Goal: Task Accomplishment & Management: Use online tool/utility

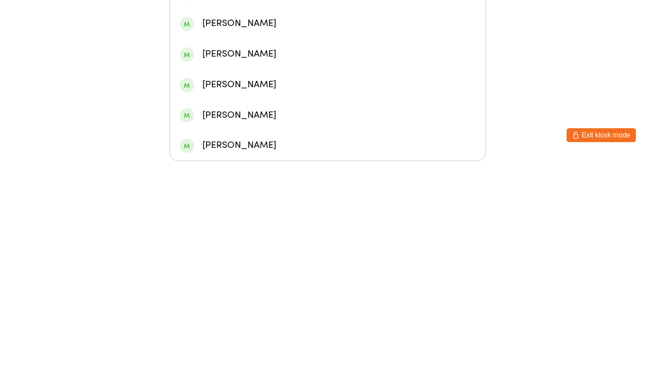
type input "[PERSON_NAME]"
click at [231, 150] on div "[PERSON_NAME]" at bounding box center [328, 158] width 296 height 16
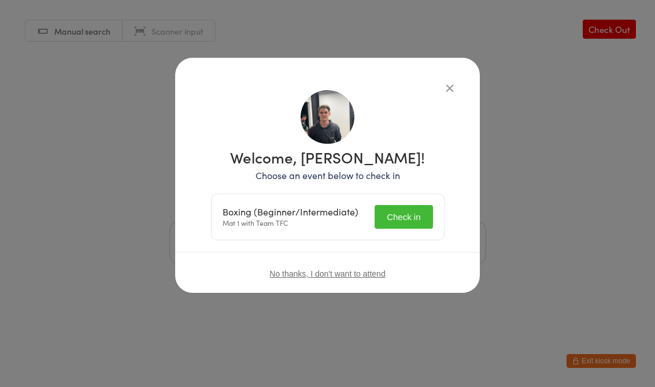
click at [400, 215] on button "Check in" at bounding box center [403, 217] width 58 height 24
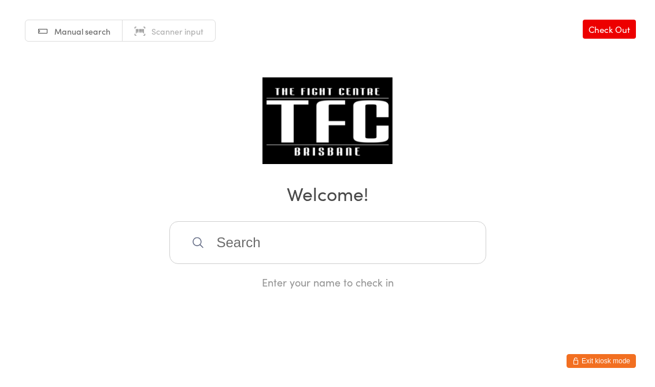
click at [327, 230] on input "search" at bounding box center [327, 242] width 317 height 43
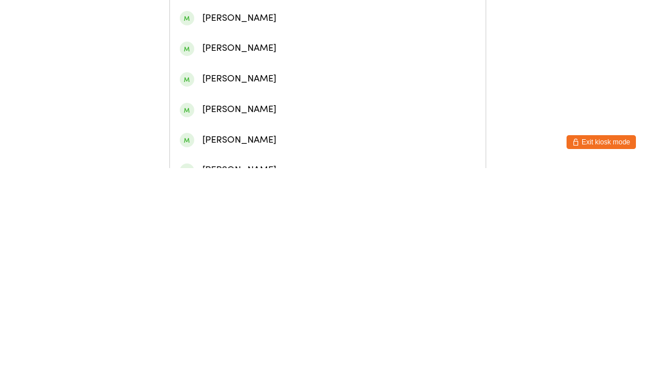
type input "[PERSON_NAME]"
click at [228, 69] on div "[PERSON_NAME]" at bounding box center [327, 54] width 315 height 31
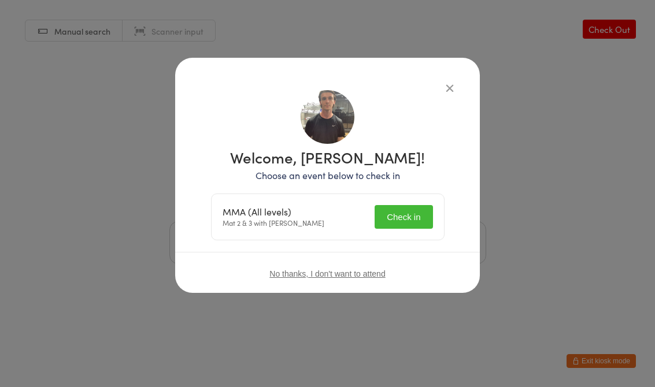
click at [409, 215] on button "Check in" at bounding box center [403, 217] width 58 height 24
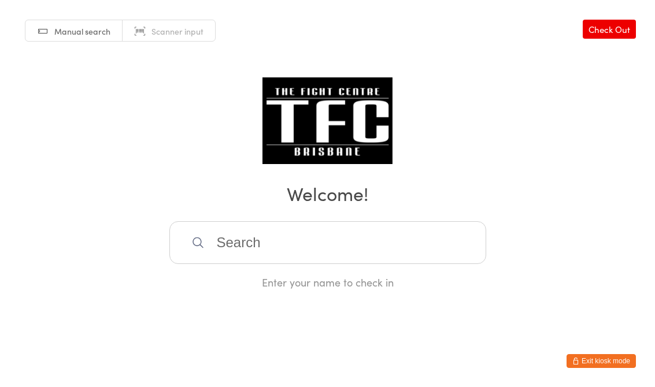
click at [287, 246] on input "search" at bounding box center [327, 242] width 317 height 43
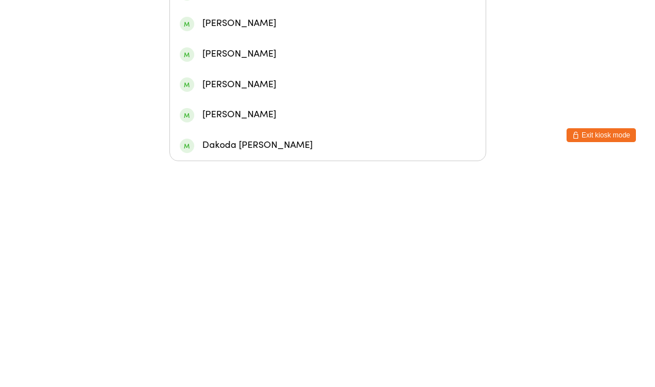
type input "Milica"
click at [318, 112] on div "[PERSON_NAME]" at bounding box center [327, 127] width 315 height 31
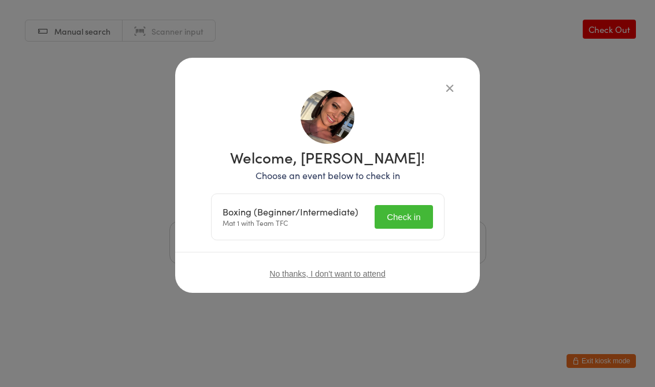
click at [422, 209] on button "Check in" at bounding box center [403, 217] width 58 height 24
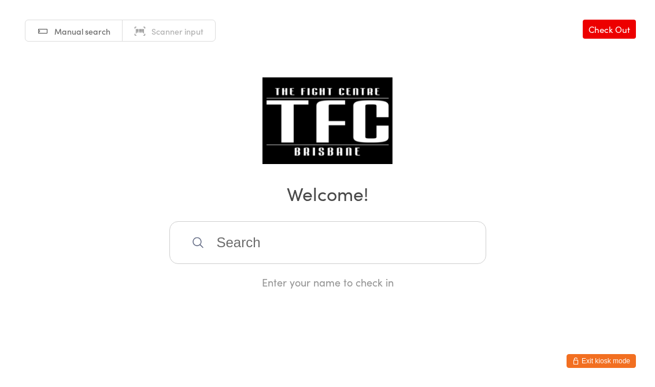
click at [254, 237] on input "search" at bounding box center [327, 242] width 317 height 43
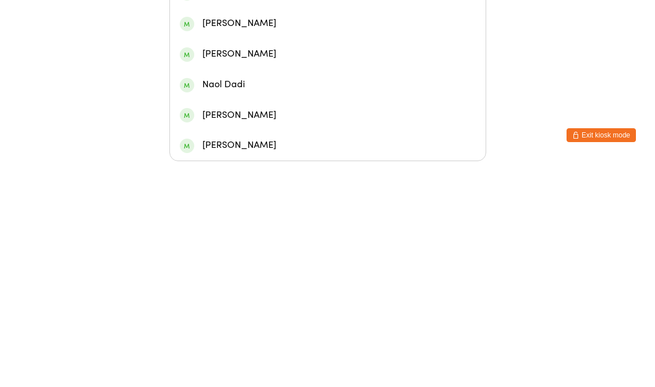
type input "Nat"
click at [225, 181] on div "[PERSON_NAME]" at bounding box center [328, 189] width 296 height 16
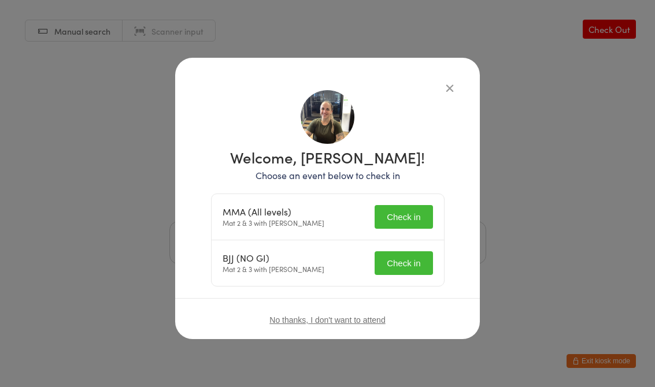
click at [396, 213] on button "Check in" at bounding box center [403, 217] width 58 height 24
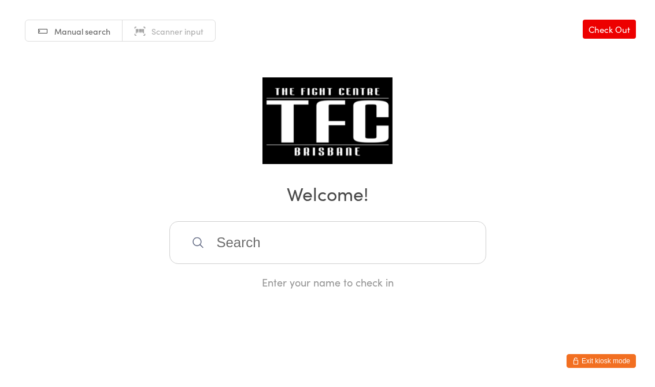
click at [247, 246] on input "search" at bounding box center [327, 242] width 317 height 43
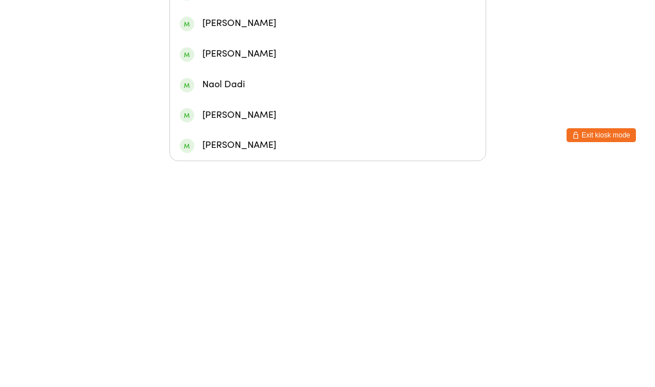
type input "Nat"
click at [222, 181] on div "[PERSON_NAME]" at bounding box center [328, 189] width 296 height 16
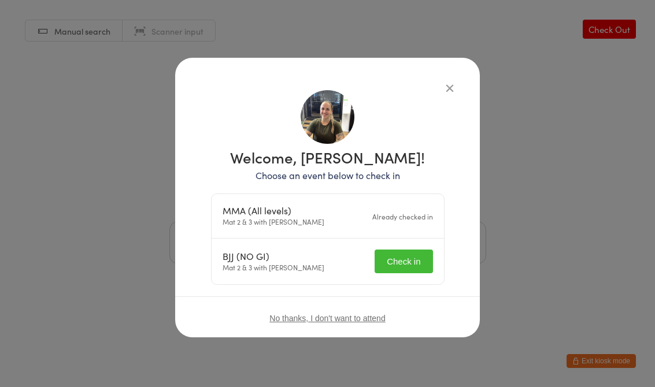
click at [411, 262] on button "Check in" at bounding box center [403, 262] width 58 height 24
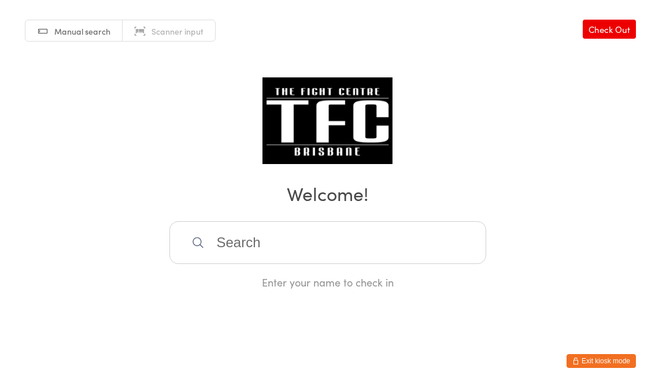
click at [287, 255] on input "search" at bounding box center [327, 242] width 317 height 43
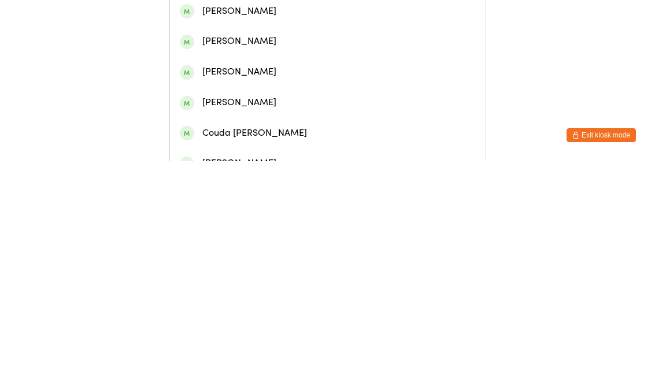
type input "[PERSON_NAME]"
click at [284, 62] on div "[PERSON_NAME]" at bounding box center [328, 54] width 296 height 16
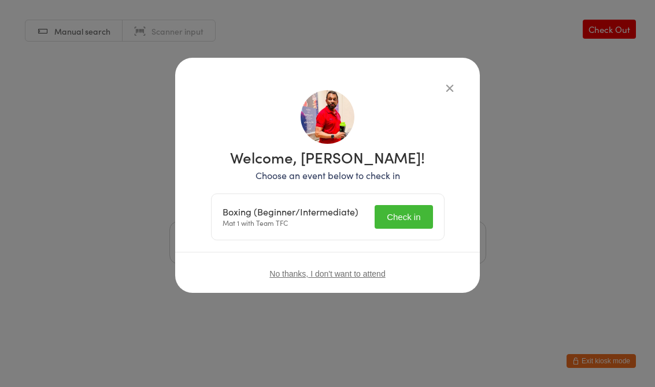
click at [408, 222] on button "Check in" at bounding box center [403, 217] width 58 height 24
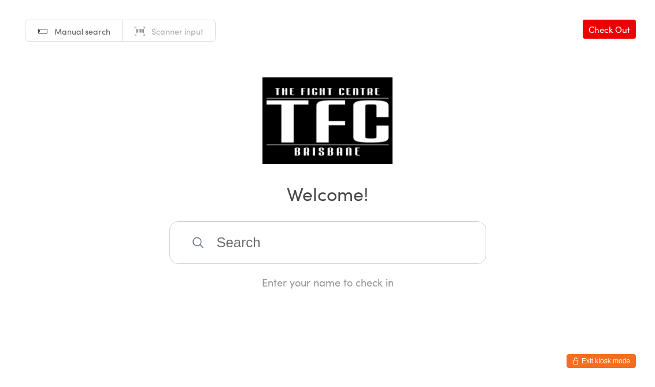
click at [367, 250] on input "search" at bounding box center [327, 242] width 317 height 43
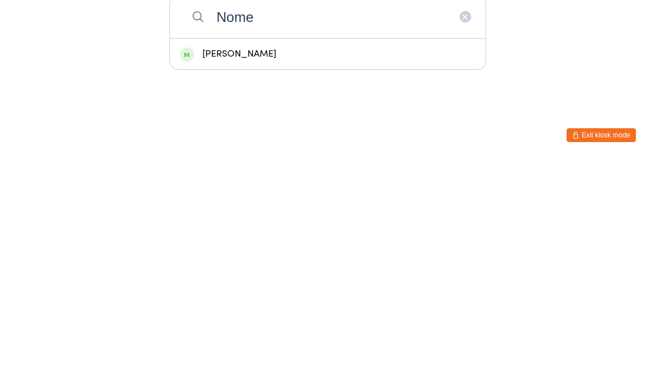
type input "Nome"
click at [269, 272] on div "[PERSON_NAME]" at bounding box center [328, 280] width 296 height 16
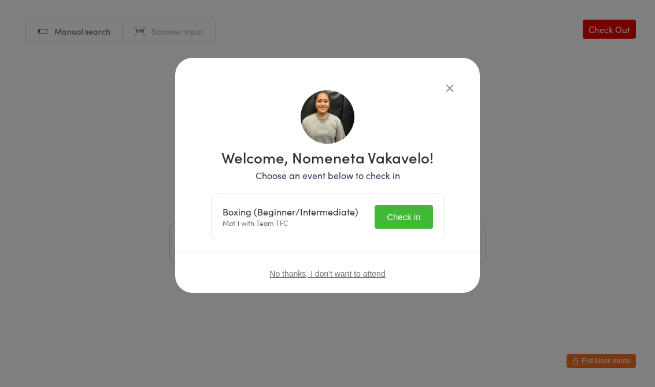
click at [405, 218] on button "Check in" at bounding box center [403, 217] width 58 height 24
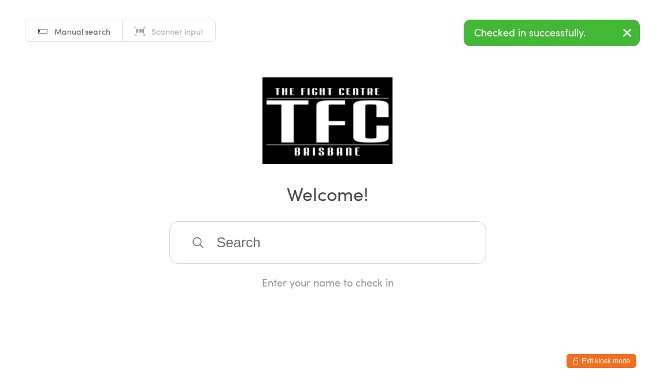
click at [373, 231] on input "search" at bounding box center [327, 242] width 317 height 43
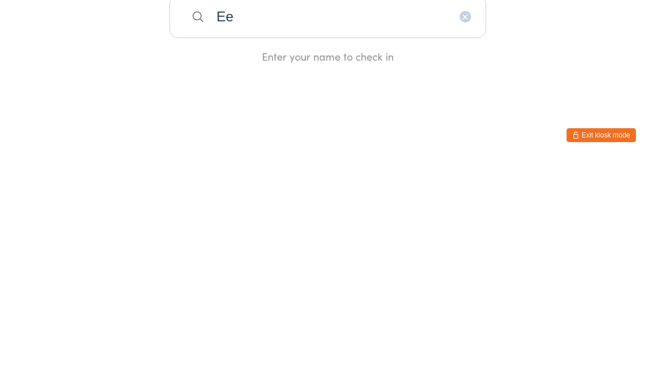
type input "E"
type input "Edin"
click at [398, 272] on div "[PERSON_NAME]" at bounding box center [328, 280] width 296 height 16
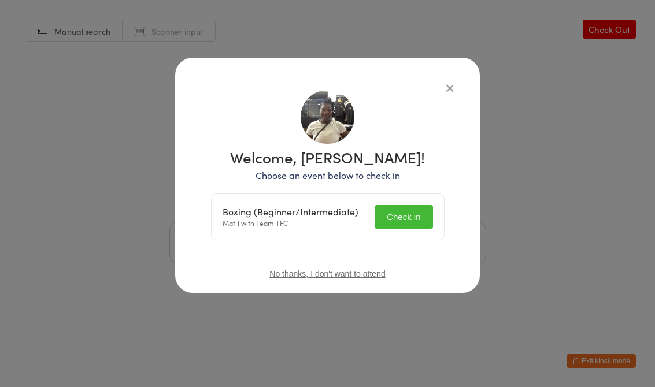
click at [416, 214] on button "Check in" at bounding box center [403, 217] width 58 height 24
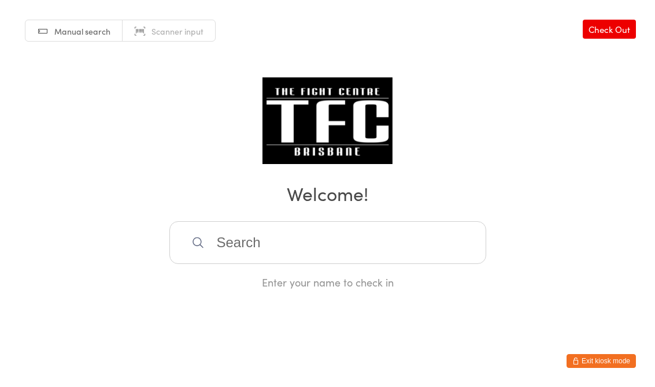
click at [262, 240] on input "search" at bounding box center [327, 242] width 317 height 43
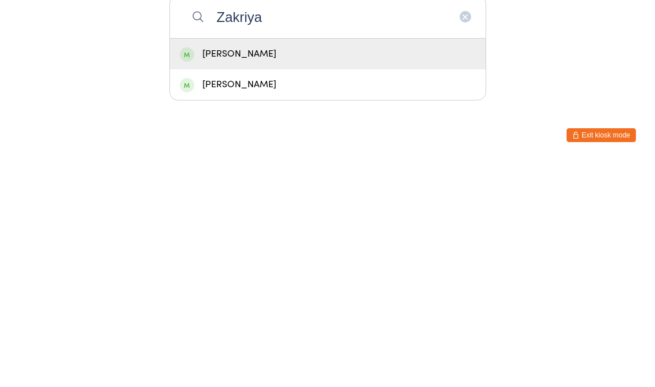
type input "Zakriya"
click at [271, 272] on div "[PERSON_NAME]" at bounding box center [328, 280] width 296 height 16
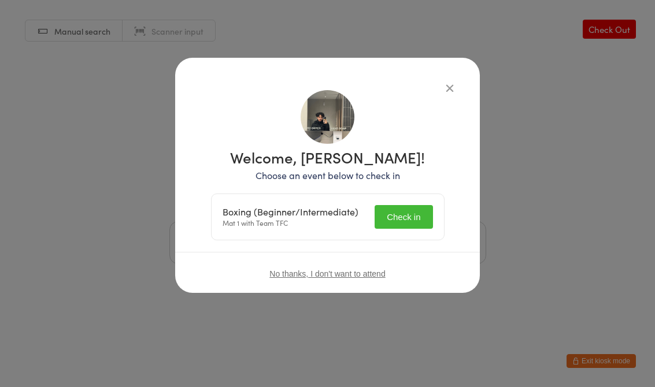
click at [382, 229] on button "Check in" at bounding box center [403, 217] width 58 height 24
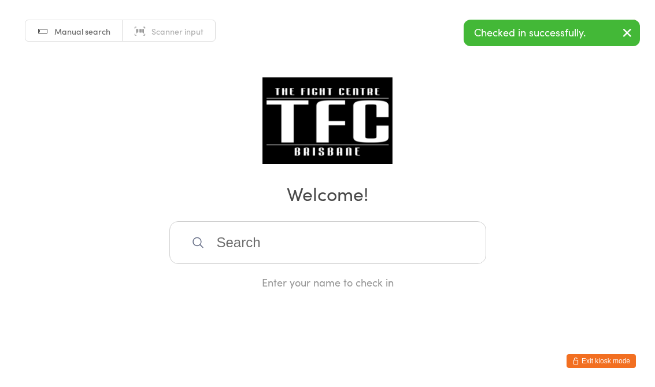
click at [254, 256] on input "search" at bounding box center [327, 242] width 317 height 43
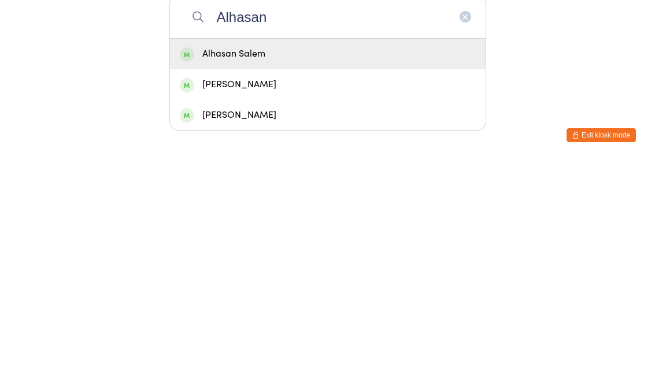
type input "Alhasan"
click at [213, 272] on div "Alhasan Salem" at bounding box center [328, 280] width 296 height 16
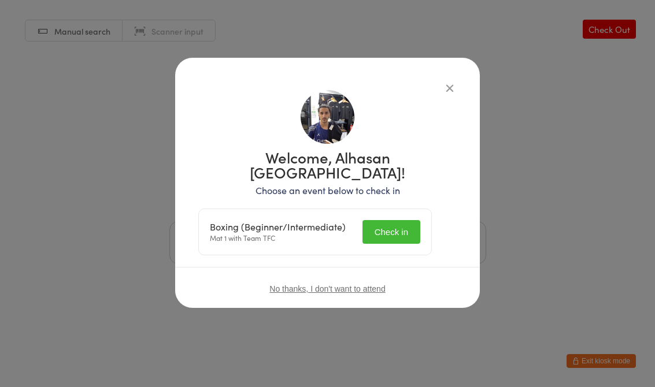
click at [404, 220] on button "Check in" at bounding box center [391, 232] width 58 height 24
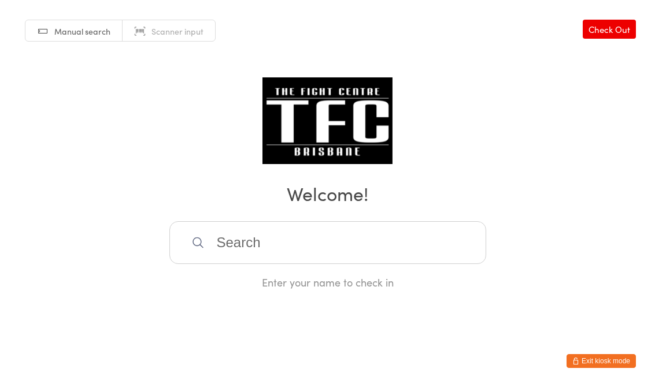
click at [289, 256] on input "search" at bounding box center [327, 242] width 317 height 43
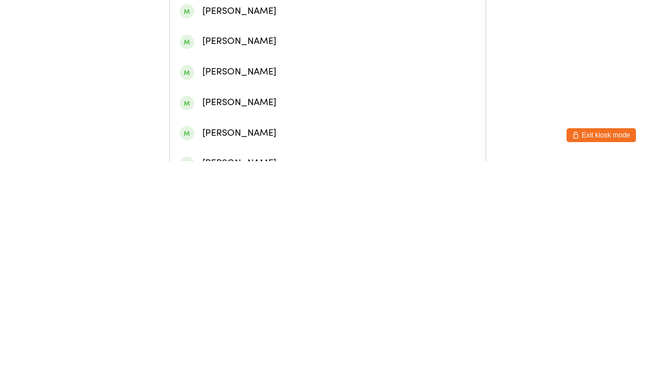
type input "[PERSON_NAME]"
click at [280, 90] on div "[PERSON_NAME]" at bounding box center [328, 85] width 296 height 16
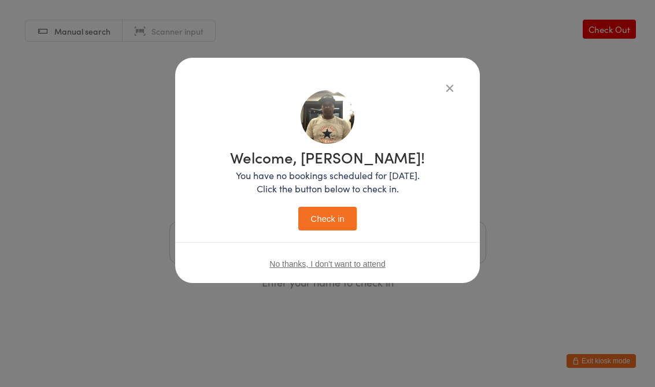
click at [336, 217] on button "Check in" at bounding box center [327, 219] width 58 height 24
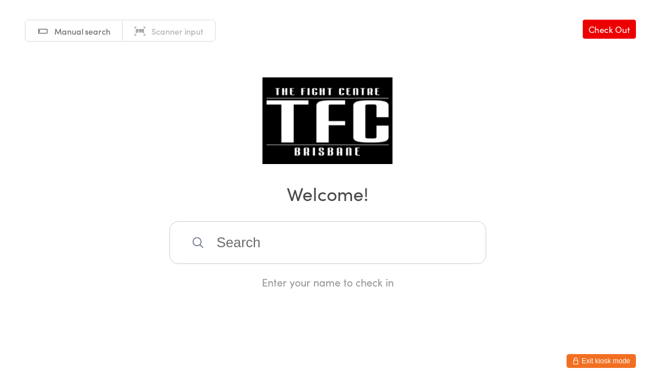
click at [270, 246] on input "search" at bounding box center [327, 242] width 317 height 43
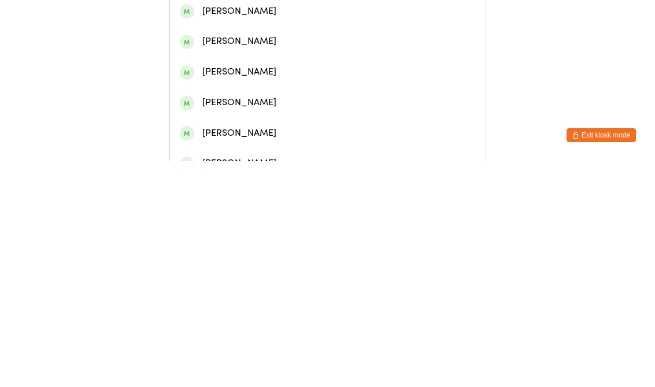
type input "[PERSON_NAME], c"
click at [311, 58] on div "[PERSON_NAME]" at bounding box center [328, 54] width 296 height 16
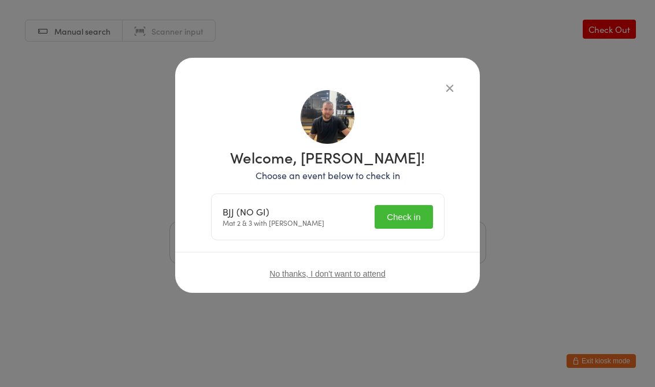
click at [406, 211] on button "Check in" at bounding box center [403, 217] width 58 height 24
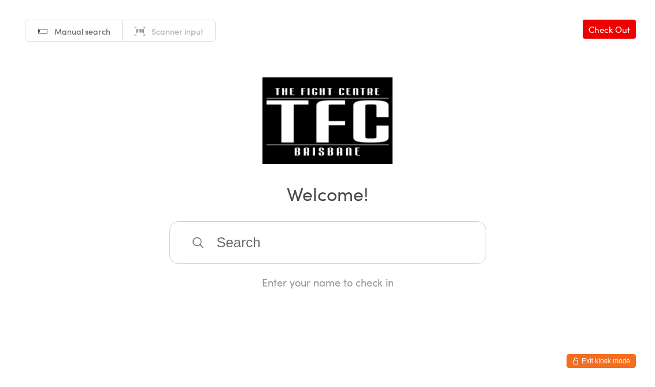
click at [345, 248] on input "search" at bounding box center [327, 242] width 317 height 43
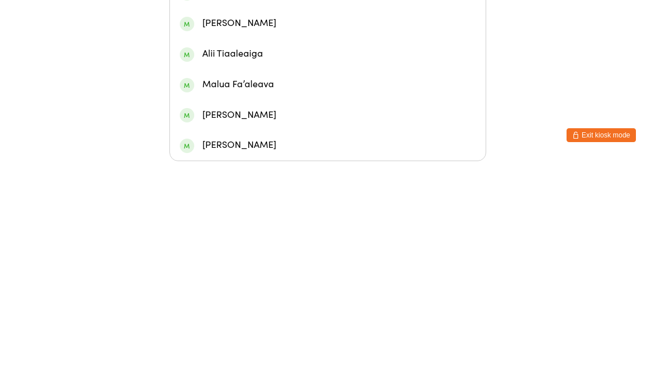
type input "[PERSON_NAME]"
click at [272, 150] on div "[PERSON_NAME]" at bounding box center [328, 158] width 296 height 16
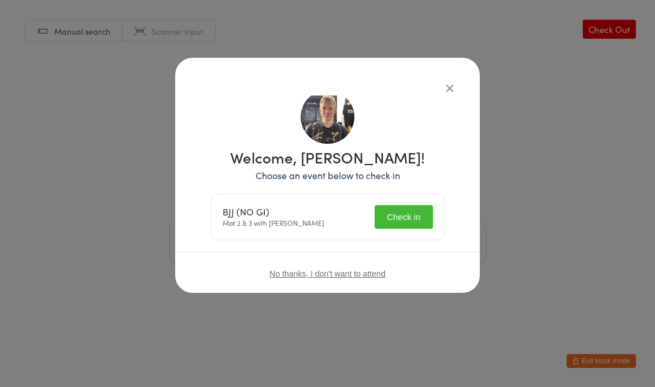
click at [402, 217] on button "Check in" at bounding box center [403, 217] width 58 height 24
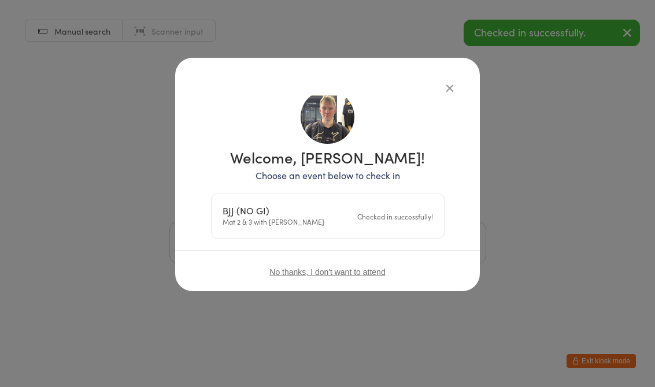
click at [447, 90] on icon "button" at bounding box center [449, 87] width 13 height 13
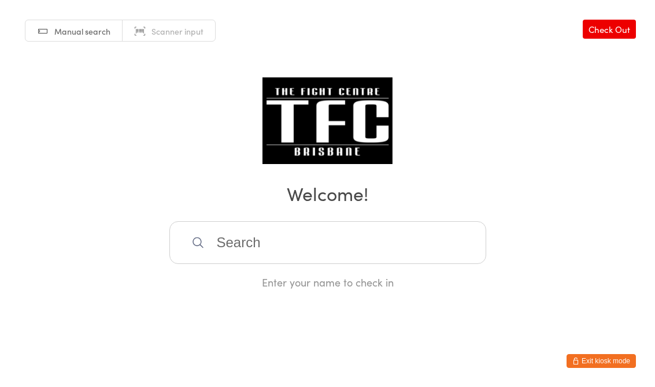
click at [291, 236] on input "search" at bounding box center [327, 242] width 317 height 43
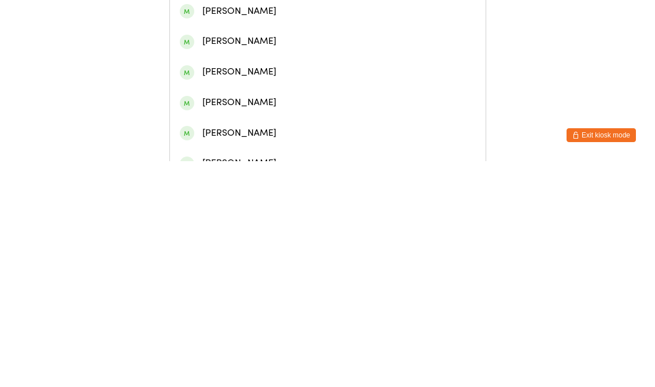
type input "[PERSON_NAME] b"
click at [281, 62] on div "[PERSON_NAME]" at bounding box center [328, 54] width 296 height 16
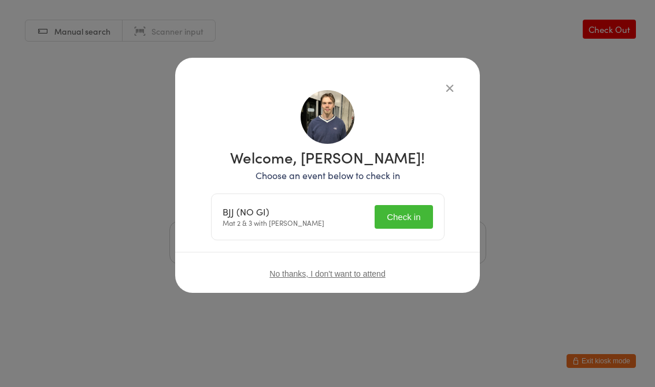
click at [411, 221] on button "Check in" at bounding box center [403, 217] width 58 height 24
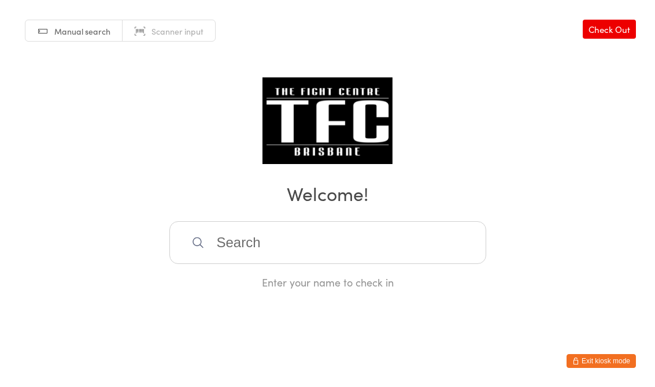
click at [229, 251] on input "search" at bounding box center [327, 242] width 317 height 43
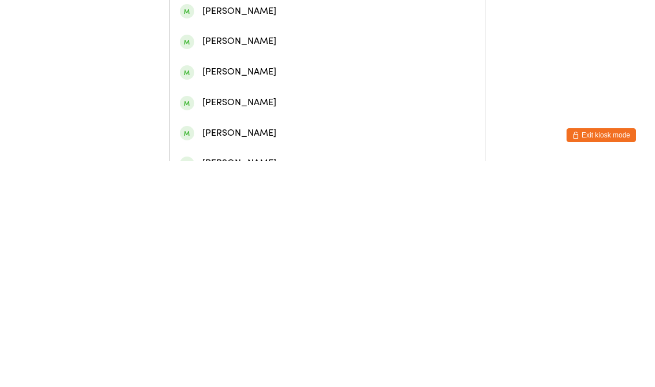
type input "[PERSON_NAME]"
click at [306, 62] on div "[PERSON_NAME]" at bounding box center [328, 54] width 296 height 16
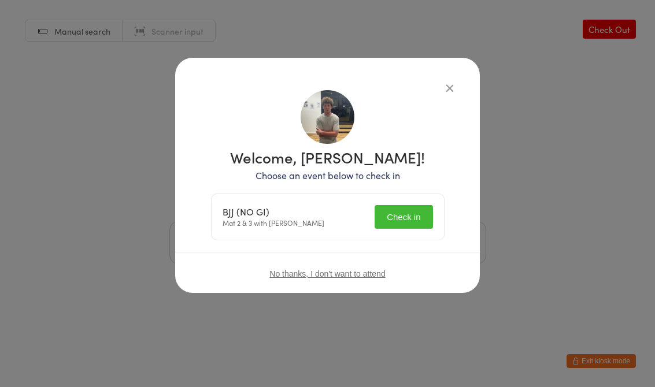
click at [410, 206] on button "Check in" at bounding box center [403, 217] width 58 height 24
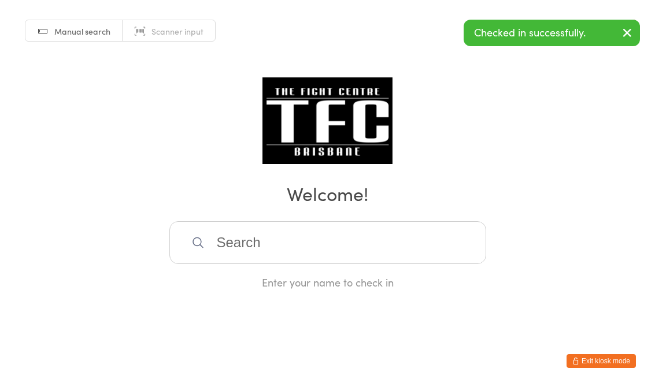
click at [553, 269] on div "Manual search Scanner input Check Out Welcome! Enter your name to check in" at bounding box center [327, 144] width 655 height 289
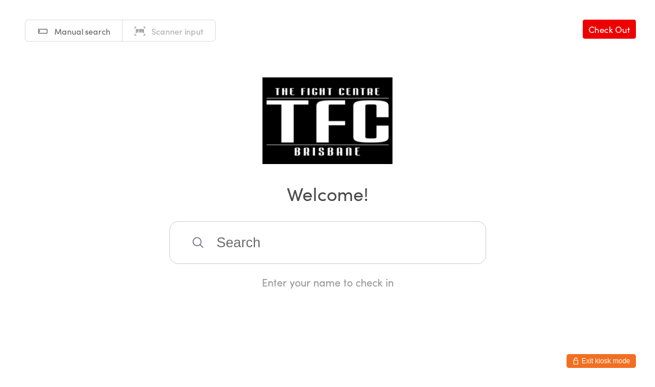
click at [350, 220] on div "Manual search Scanner input Check Out Welcome! Enter your name to check in" at bounding box center [327, 144] width 655 height 289
click at [359, 237] on input "search" at bounding box center [327, 242] width 317 height 43
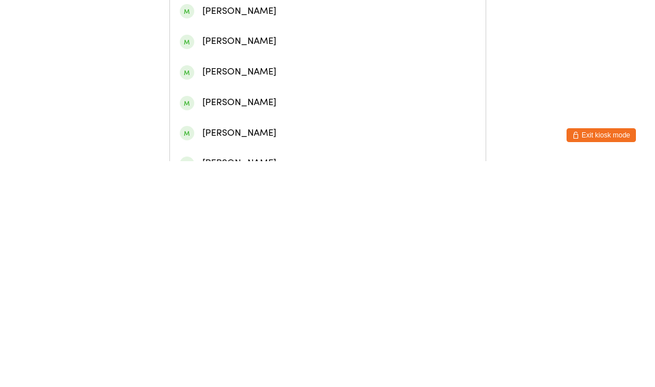
type input "Jordy"
click at [315, 68] on div "[PERSON_NAME]" at bounding box center [327, 54] width 315 height 31
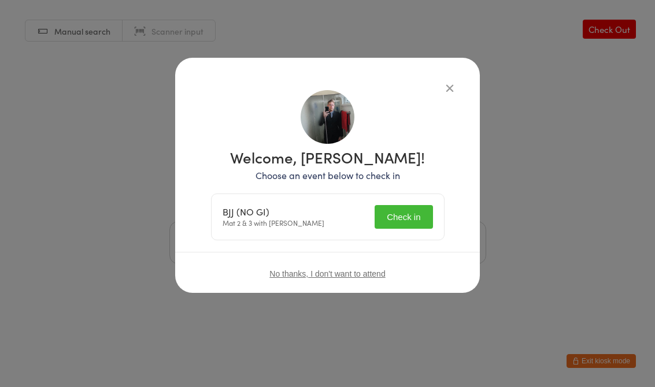
click at [401, 221] on button "Check in" at bounding box center [403, 217] width 58 height 24
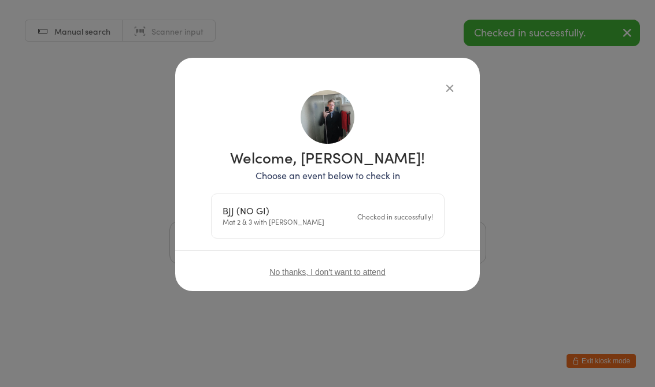
click at [464, 90] on div "Welcome, [PERSON_NAME]! Choose an event below to check in BJJ (NO GI) Mat 2 & 3…" at bounding box center [327, 174] width 304 height 233
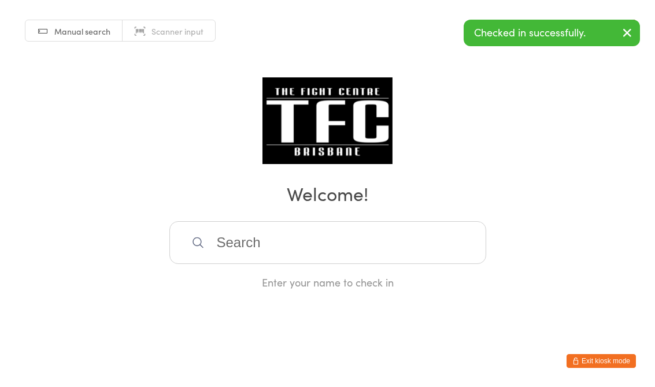
click at [448, 87] on div "Manual search Scanner input Check Out Welcome! Enter your name to check in" at bounding box center [327, 144] width 655 height 289
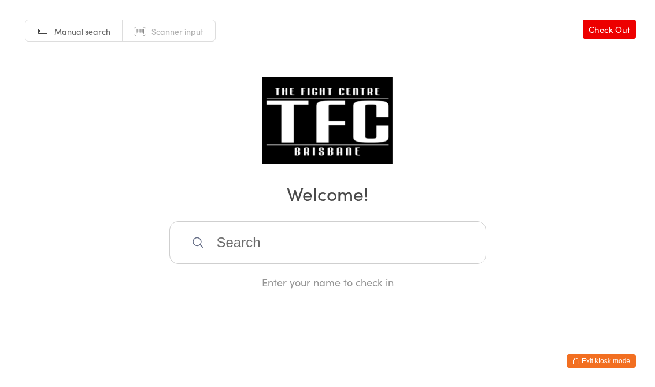
click at [255, 229] on input "search" at bounding box center [327, 242] width 317 height 43
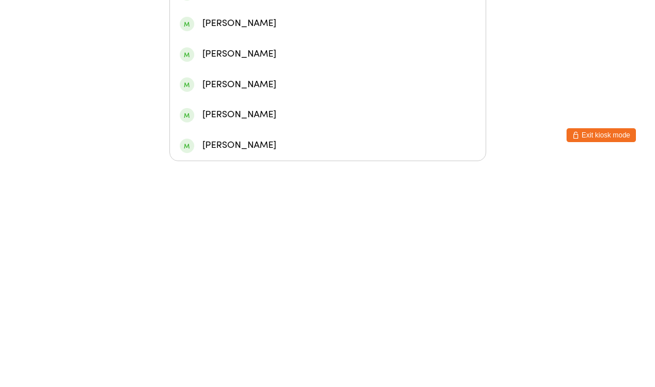
type input "Rose"
click at [258, 143] on div "[PERSON_NAME]" at bounding box center [327, 158] width 315 height 31
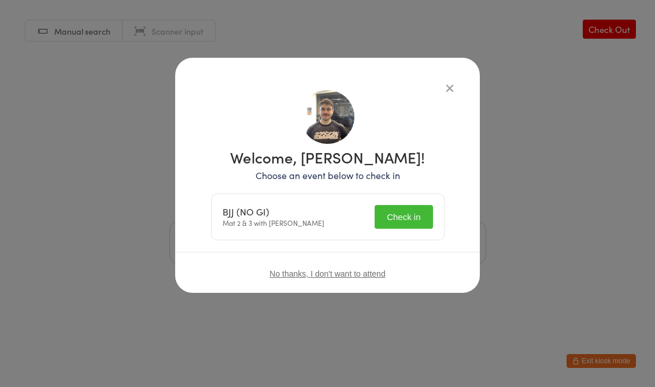
click at [400, 214] on button "Check in" at bounding box center [403, 217] width 58 height 24
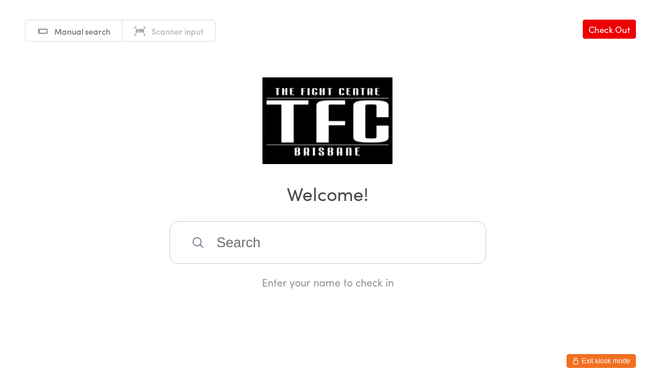
click at [322, 214] on div "Manual search Scanner input Check Out Welcome! Enter your name to check in" at bounding box center [327, 144] width 655 height 289
click at [337, 228] on input "search" at bounding box center [327, 242] width 317 height 43
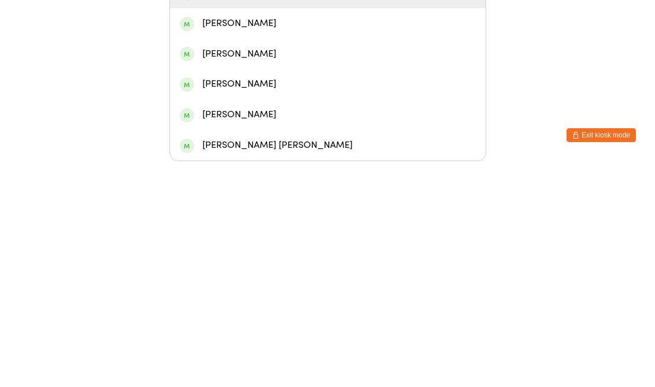
type input "[PERSON_NAME]"
click at [332, 211] on div "[PERSON_NAME]" at bounding box center [328, 219] width 296 height 16
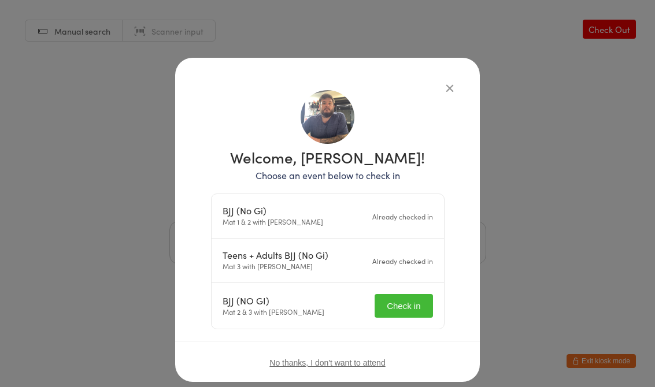
click at [404, 309] on button "Check in" at bounding box center [403, 306] width 58 height 24
